Goal: Check status: Check status

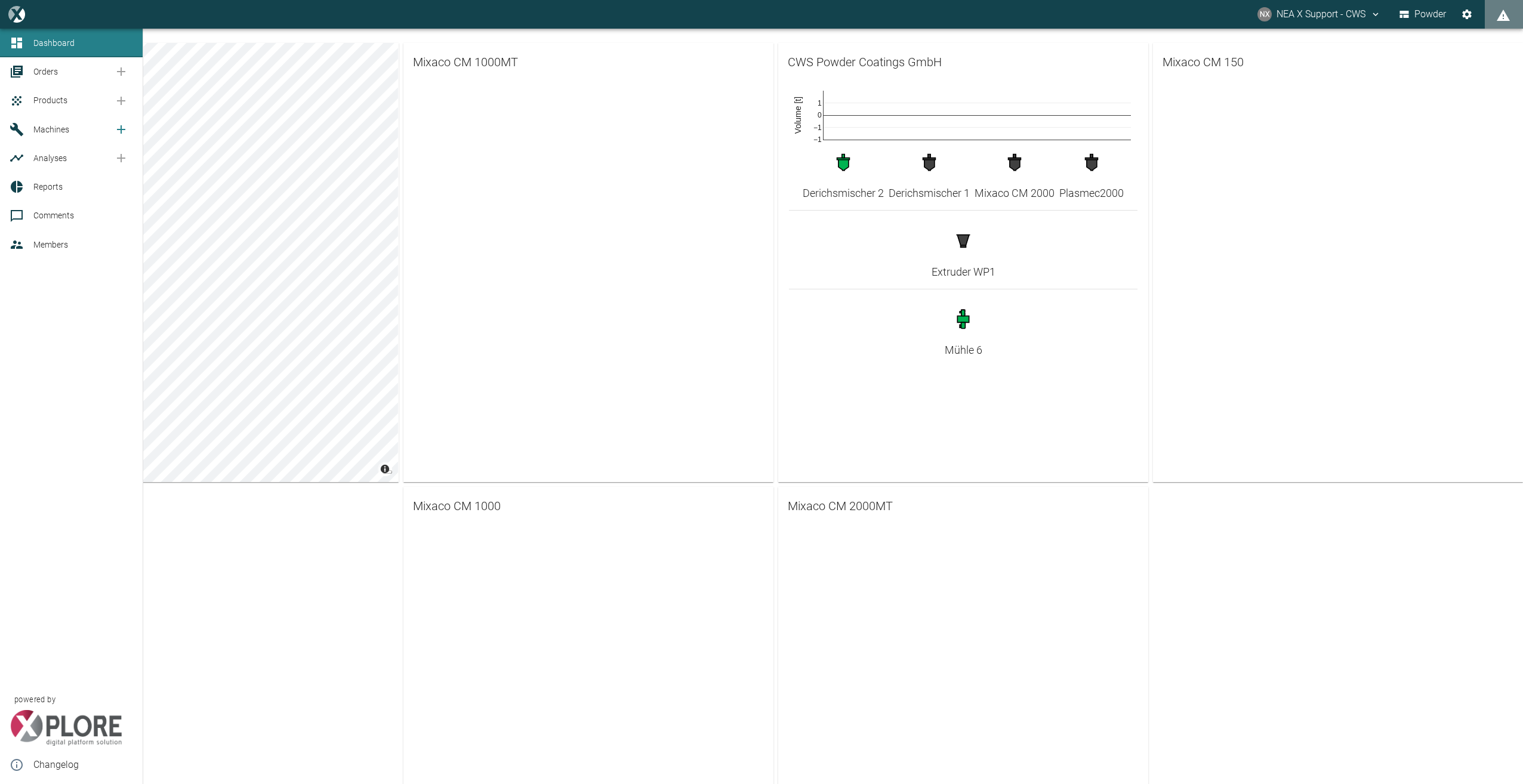
click at [61, 127] on span "Machines" at bounding box center [51, 130] width 36 height 10
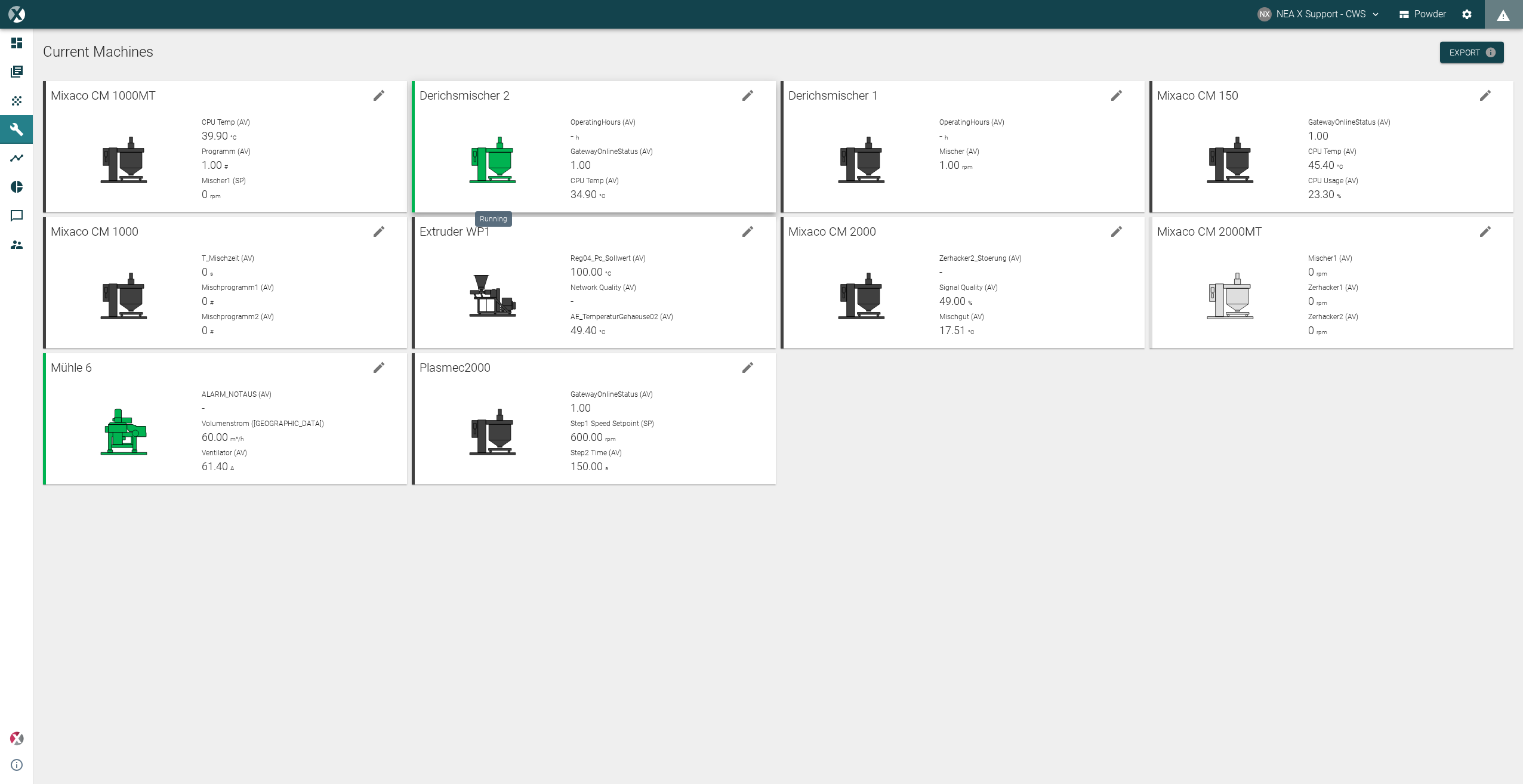
click at [504, 151] on icon at bounding box center [492, 160] width 46 height 46
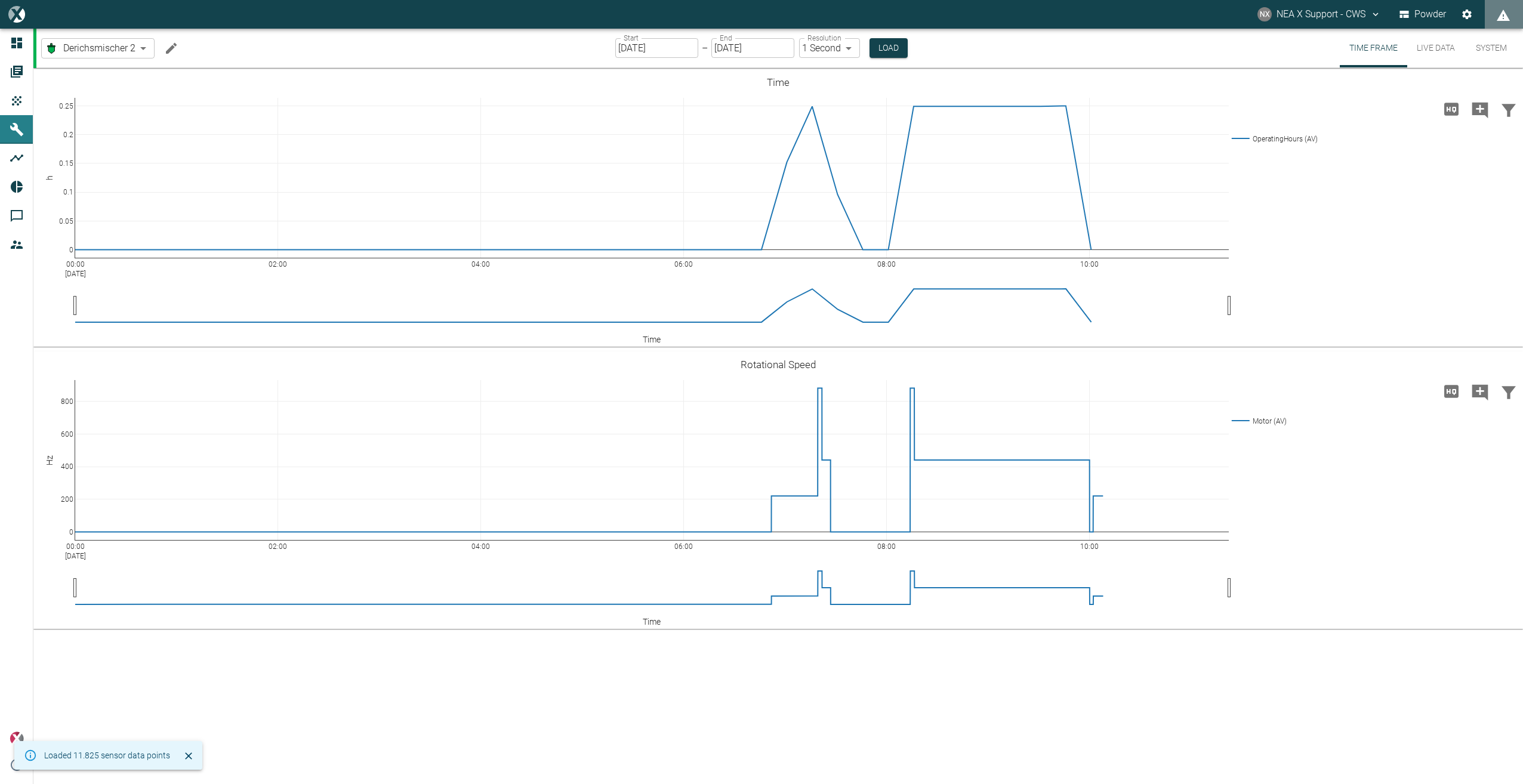
click at [1439, 46] on button "Live Data" at bounding box center [1436, 48] width 57 height 39
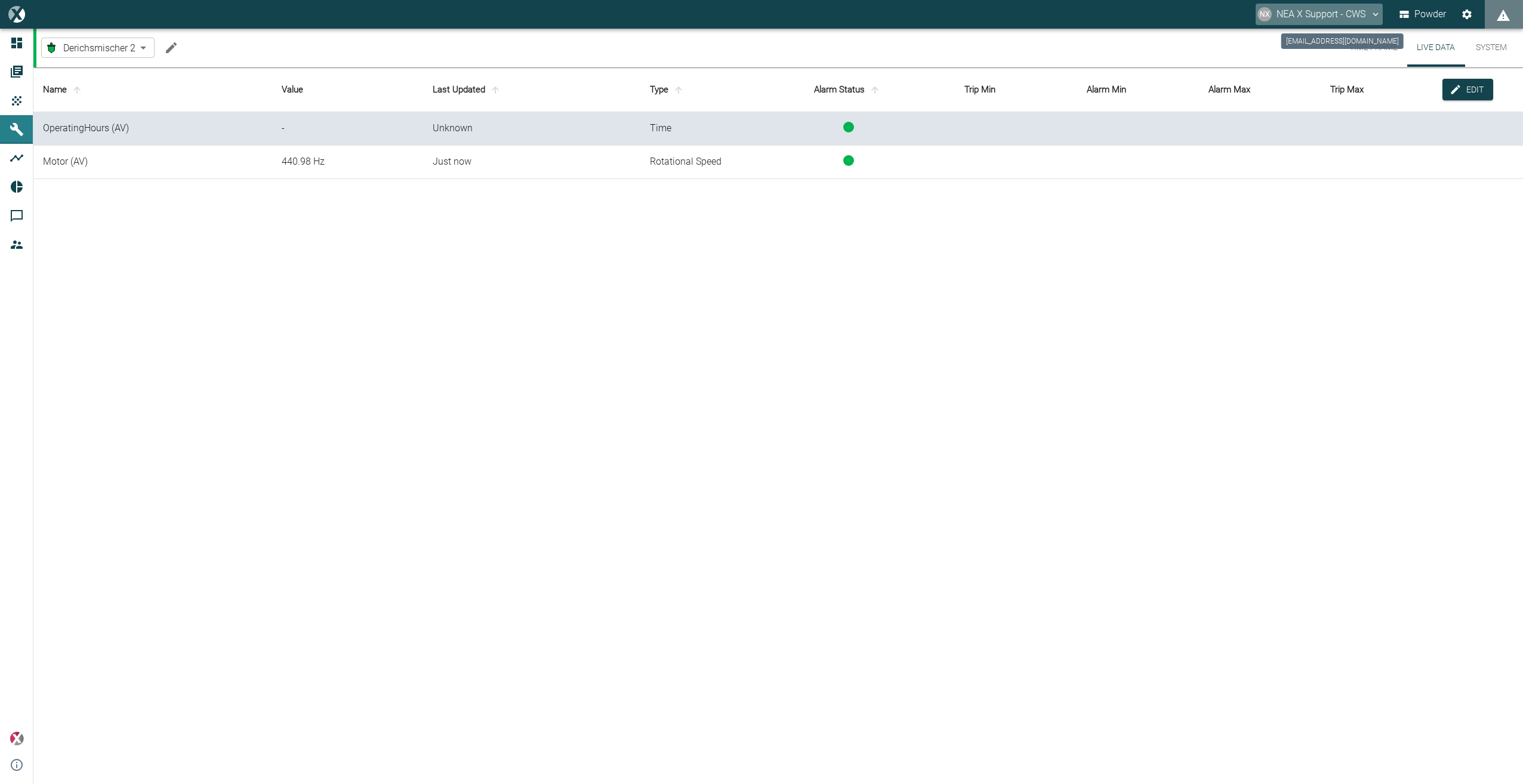
click at [1381, 17] on icon "cws@neaxplore.com" at bounding box center [1375, 14] width 11 height 11
click at [1359, 44] on span "Logout" at bounding box center [1355, 48] width 35 height 14
